Goal: Information Seeking & Learning: Learn about a topic

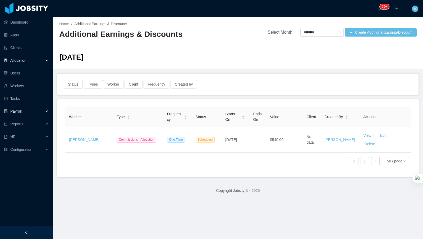
click at [40, 59] on div "Allocation" at bounding box center [26, 60] width 53 height 11
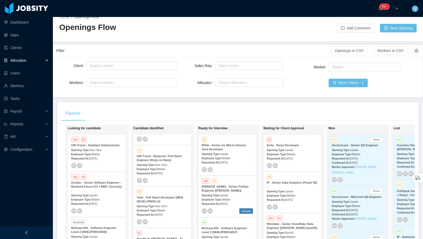
scroll to position [107, 0]
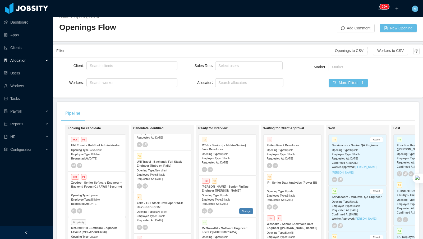
click at [173, 214] on div "Employee Type: Billable" at bounding box center [162, 216] width 51 height 6
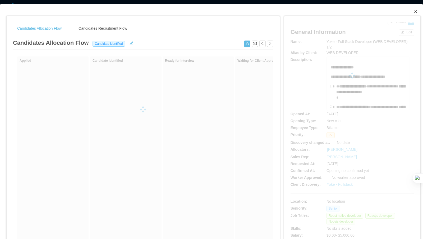
drag, startPoint x: 414, startPoint y: 10, endPoint x: 387, endPoint y: 41, distance: 41.1
click at [414, 9] on span "Close" at bounding box center [416, 11] width 15 height 15
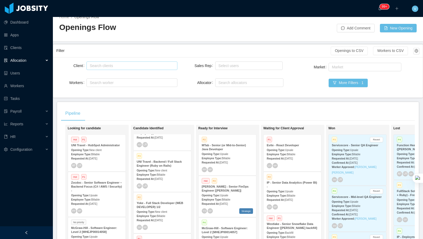
click at [123, 66] on div "Search clients" at bounding box center [131, 65] width 82 height 5
type input "****"
click at [124, 75] on li "Yoke" at bounding box center [132, 75] width 91 height 8
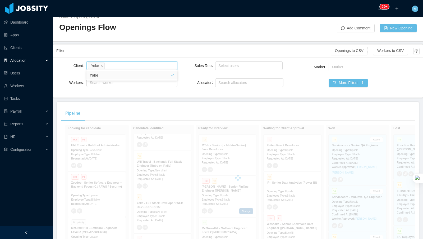
click at [193, 53] on div "Filter" at bounding box center [193, 51] width 275 height 10
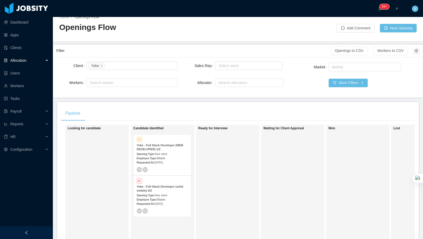
scroll to position [76, 0]
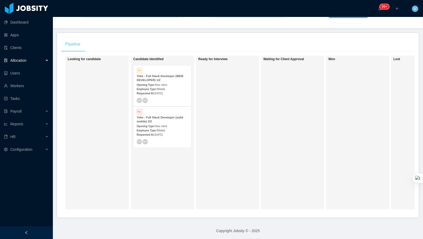
click at [167, 125] on span "New client" at bounding box center [161, 126] width 12 height 3
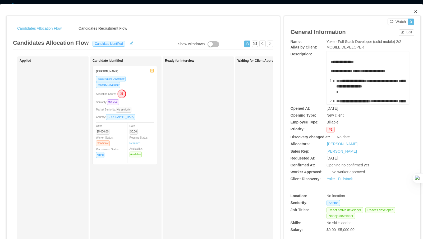
click at [418, 11] on span "Close" at bounding box center [416, 11] width 15 height 15
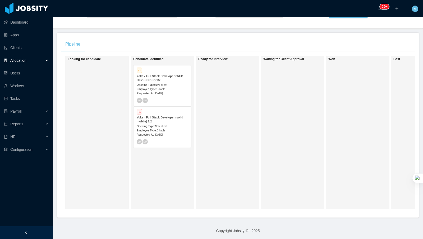
click at [166, 78] on div "Yoke - Full Stack Developer (WEB DEVELOPER) 1/2" at bounding box center [162, 78] width 51 height 8
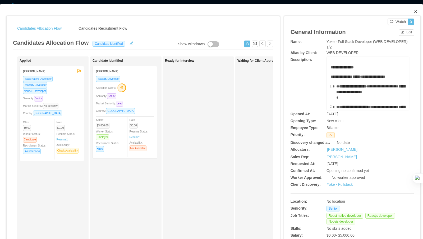
click at [414, 11] on icon "icon: close" at bounding box center [416, 11] width 4 height 4
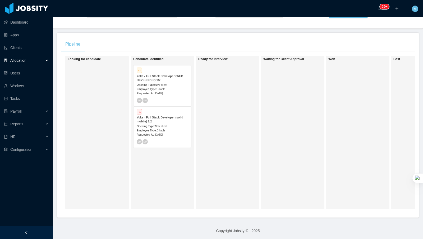
click at [169, 129] on div "Employee Type: Billable" at bounding box center [162, 130] width 51 height 6
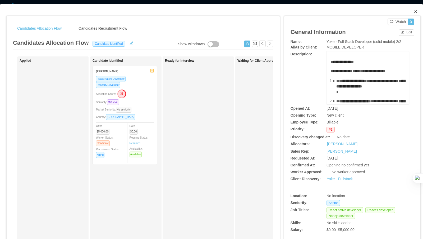
click at [414, 11] on icon "icon: close" at bounding box center [416, 11] width 4 height 4
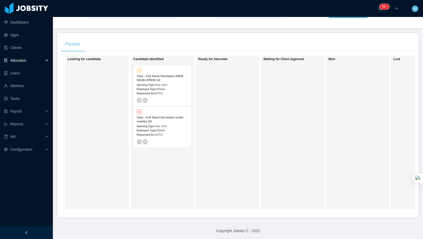
click at [166, 86] on div "Employee Type: Billable" at bounding box center [162, 89] width 51 height 6
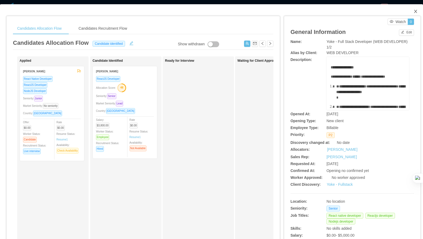
click at [417, 11] on icon "icon: close" at bounding box center [416, 11] width 4 height 4
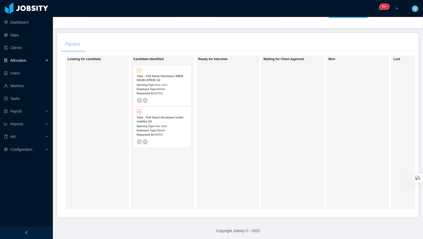
click at [163, 133] on span "[DATE]" at bounding box center [159, 134] width 8 height 3
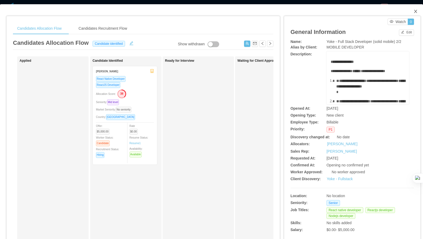
click at [414, 10] on icon "icon: close" at bounding box center [416, 11] width 4 height 4
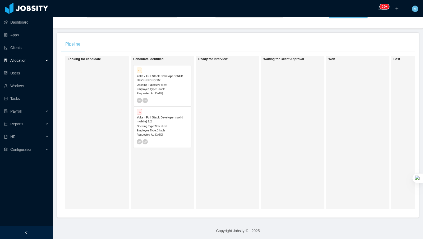
click at [152, 142] on div "SM MP" at bounding box center [162, 141] width 51 height 5
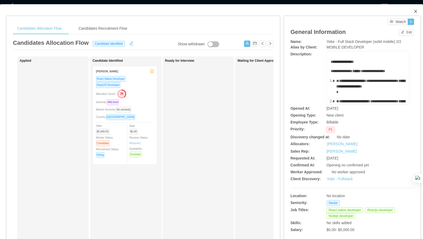
click at [415, 12] on icon "icon: close" at bounding box center [415, 11] width 3 height 3
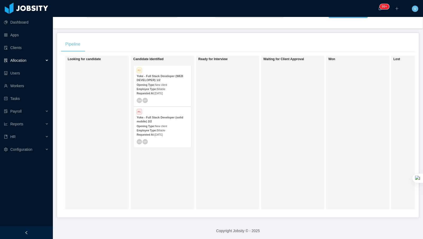
click at [168, 86] on div "Employee Type: Billable" at bounding box center [162, 89] width 51 height 6
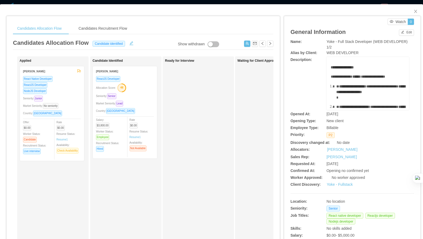
click at [145, 98] on div "Seniority: Senior" at bounding box center [125, 96] width 58 height 6
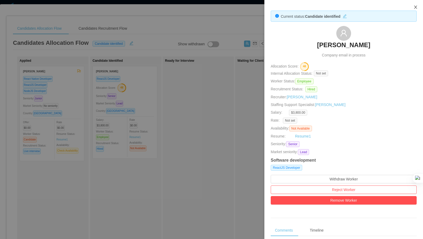
click at [418, 6] on button "Close" at bounding box center [416, 7] width 15 height 15
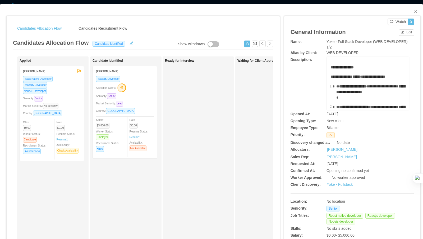
click at [130, 75] on div "[PERSON_NAME]" at bounding box center [125, 71] width 58 height 10
click at [415, 9] on span "Close" at bounding box center [416, 11] width 15 height 15
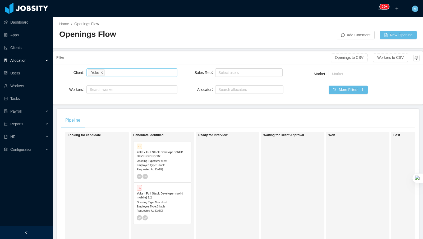
click at [101, 72] on icon "icon: close" at bounding box center [102, 72] width 3 height 3
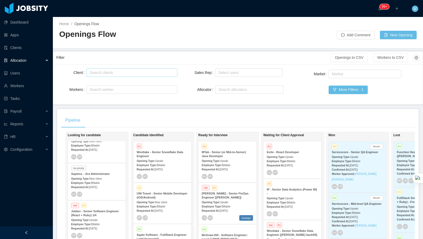
click at [228, 169] on span "[DATE]" at bounding box center [224, 169] width 8 height 3
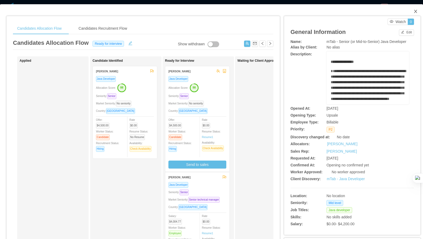
drag, startPoint x: 415, startPoint y: 10, endPoint x: 283, endPoint y: 39, distance: 134.9
click at [415, 10] on icon "icon: close" at bounding box center [416, 11] width 4 height 4
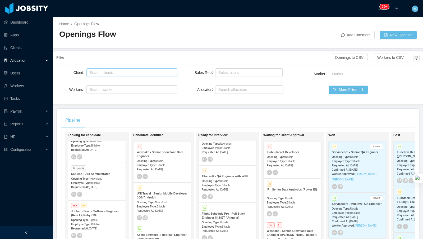
scroll to position [340, 0]
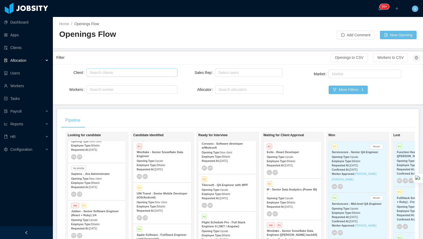
click at [223, 162] on div "Requested At: [DATE]" at bounding box center [227, 161] width 51 height 6
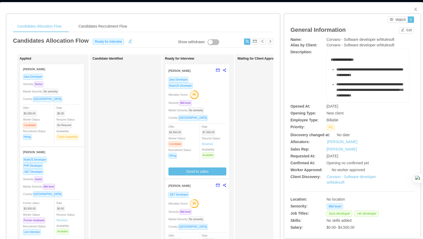
scroll to position [2, 0]
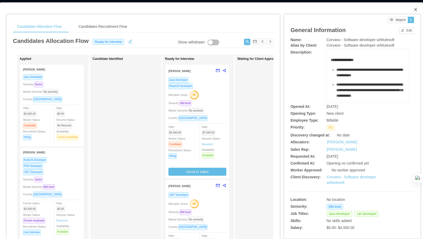
click at [414, 7] on span "Close" at bounding box center [416, 9] width 15 height 15
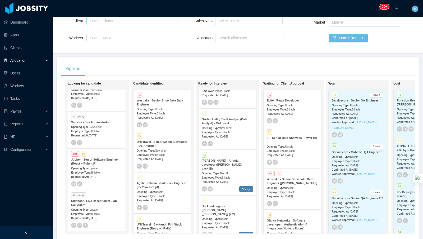
scroll to position [76, 0]
